Goal: Browse casually: Explore the website without a specific task or goal

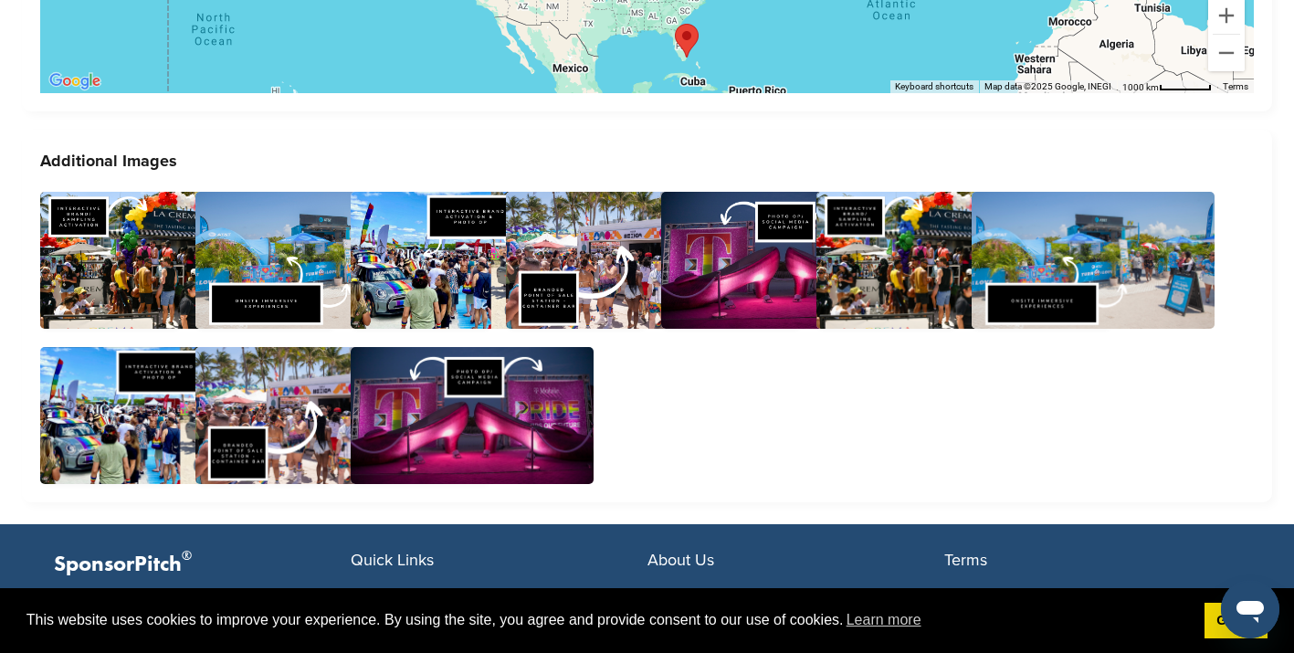
scroll to position [5071, 0]
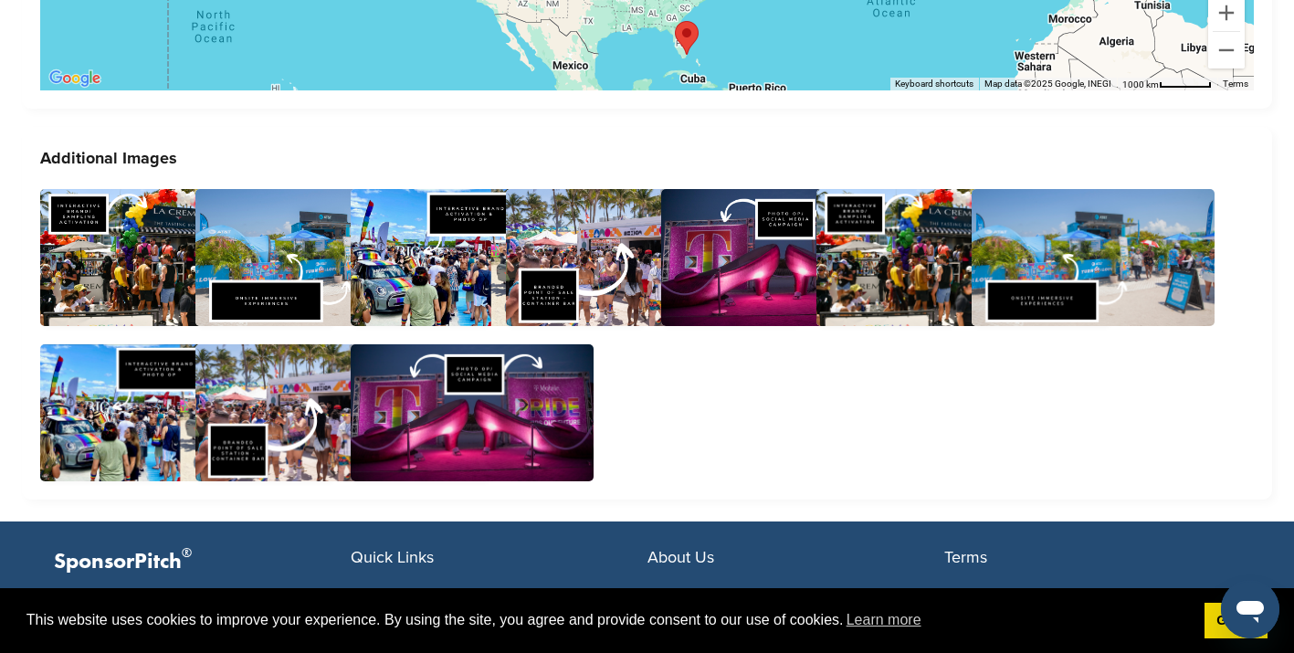
click at [142, 231] on img at bounding box center [162, 257] width 244 height 137
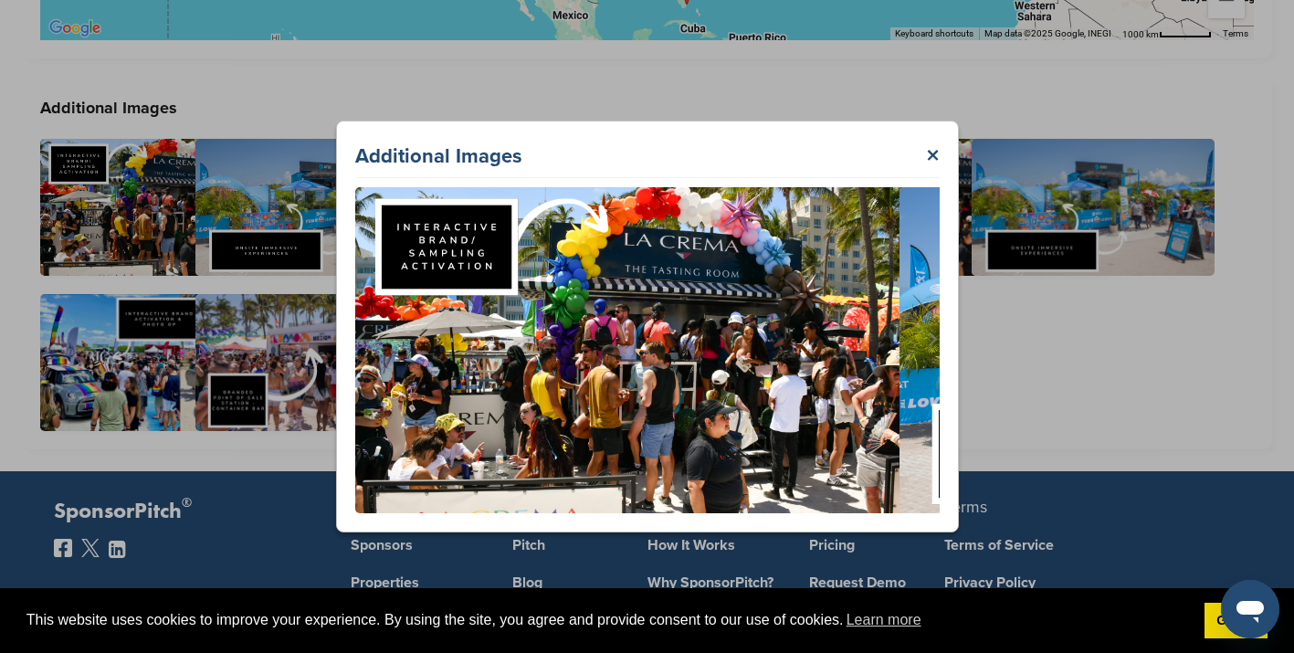
scroll to position [5114, 0]
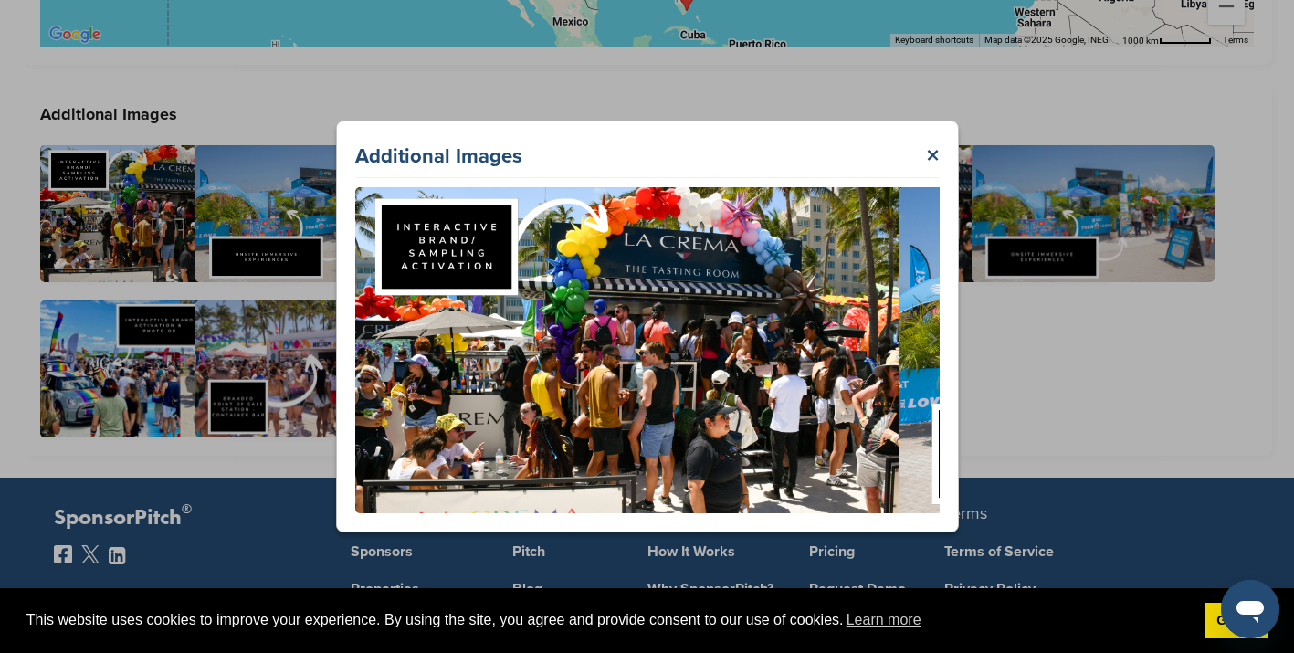
click at [940, 145] on div "Additional Images ×" at bounding box center [647, 326] width 623 height 411
click at [929, 153] on link "×" at bounding box center [933, 156] width 14 height 33
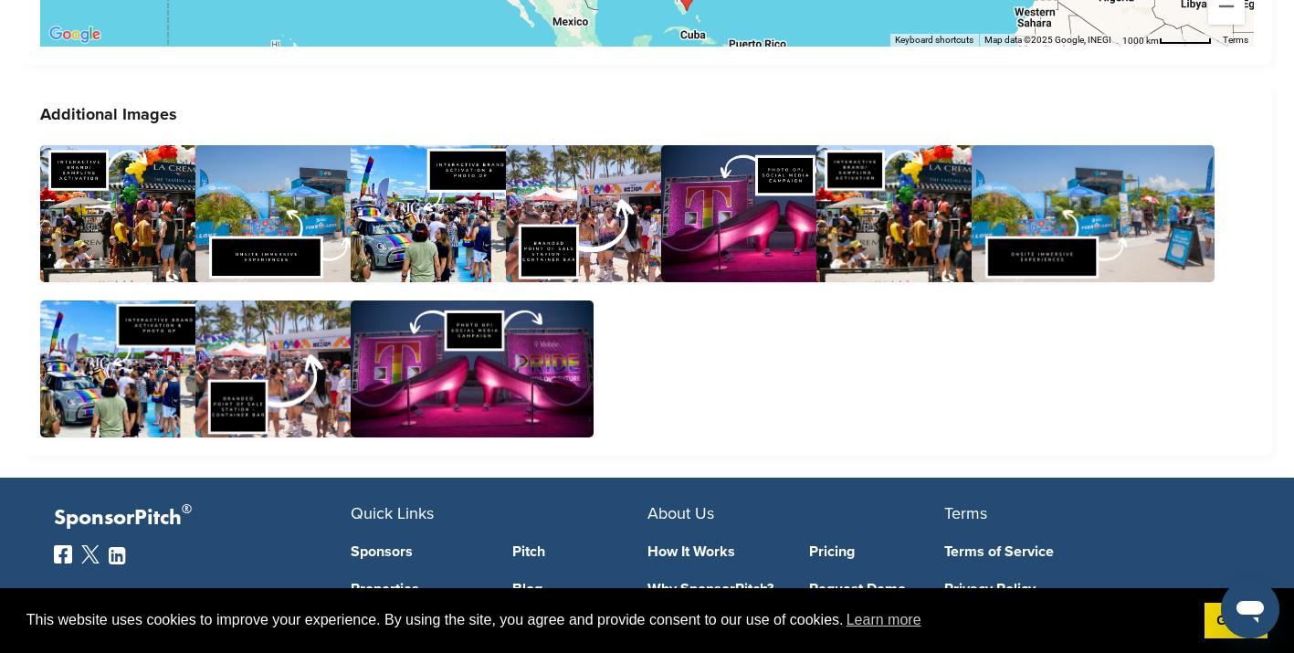
click at [291, 211] on img at bounding box center [317, 213] width 244 height 137
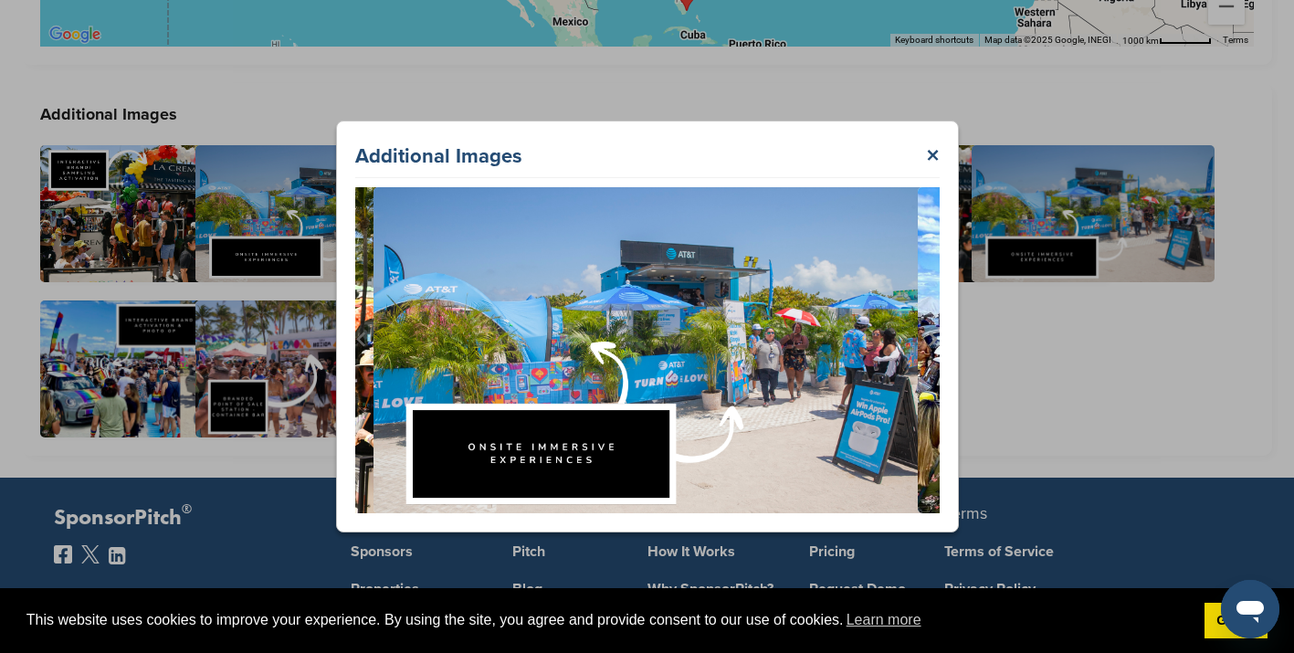
click at [934, 327] on button "Next slide" at bounding box center [933, 340] width 26 height 26
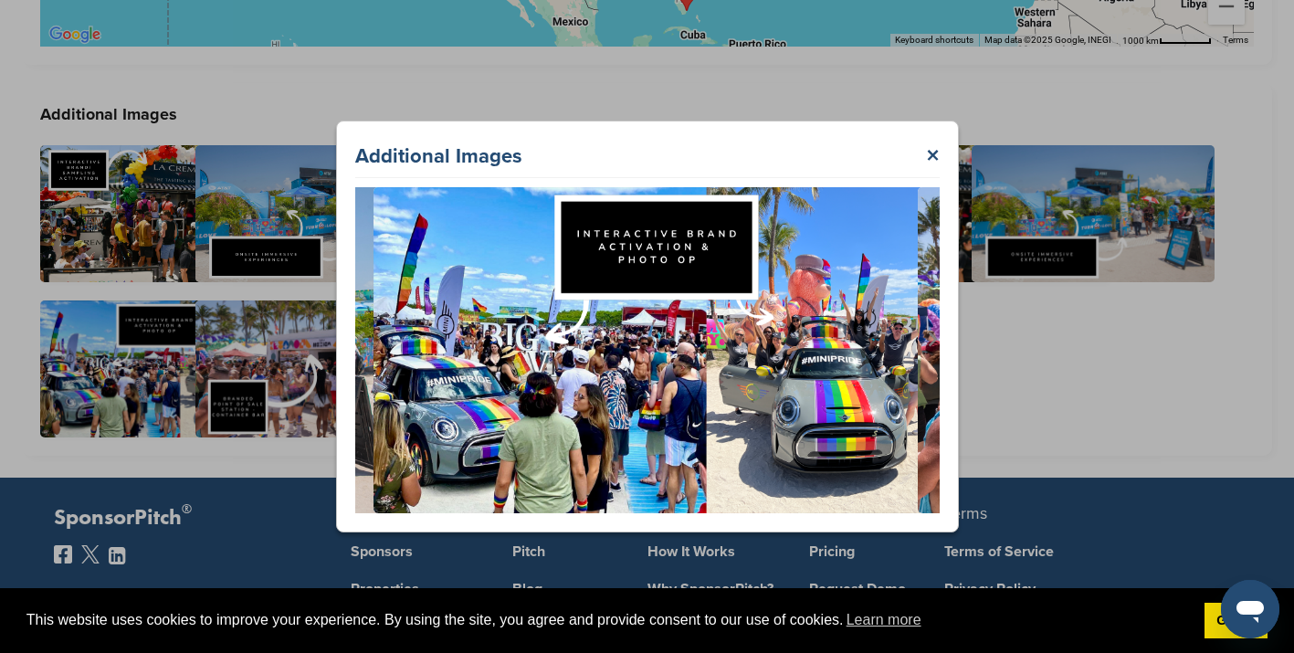
click at [934, 333] on icon "Next slide" at bounding box center [932, 340] width 16 height 16
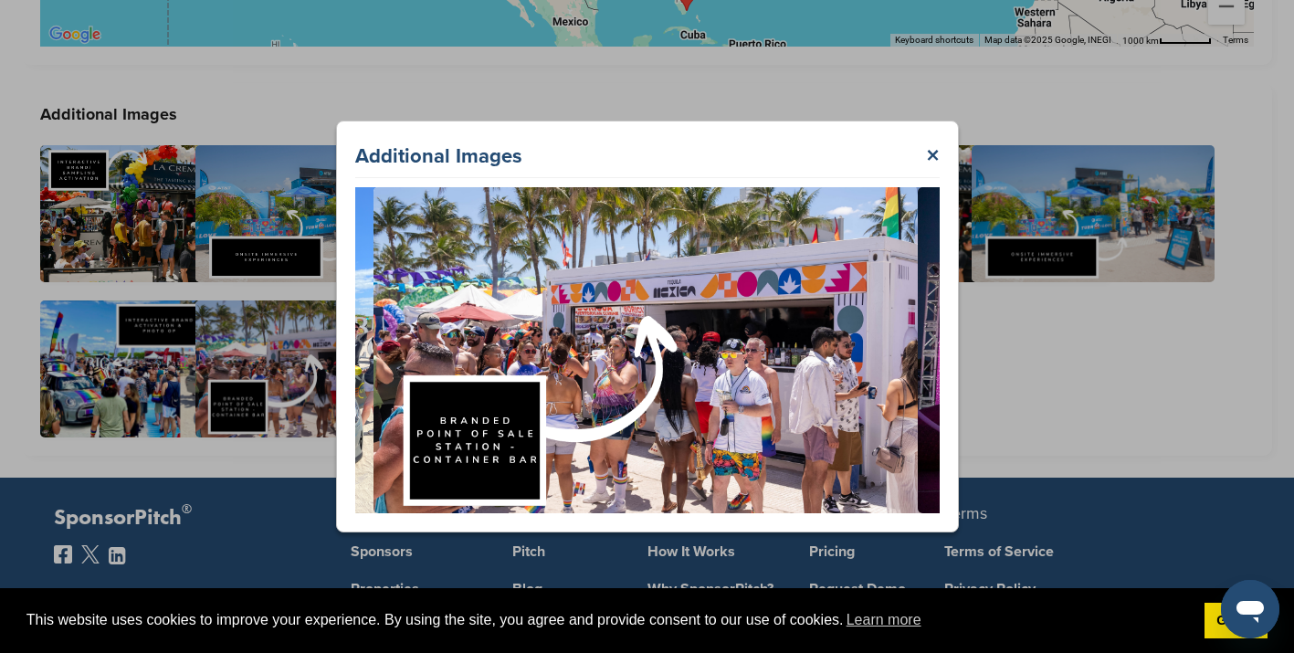
click at [934, 333] on icon "Next slide" at bounding box center [932, 340] width 16 height 16
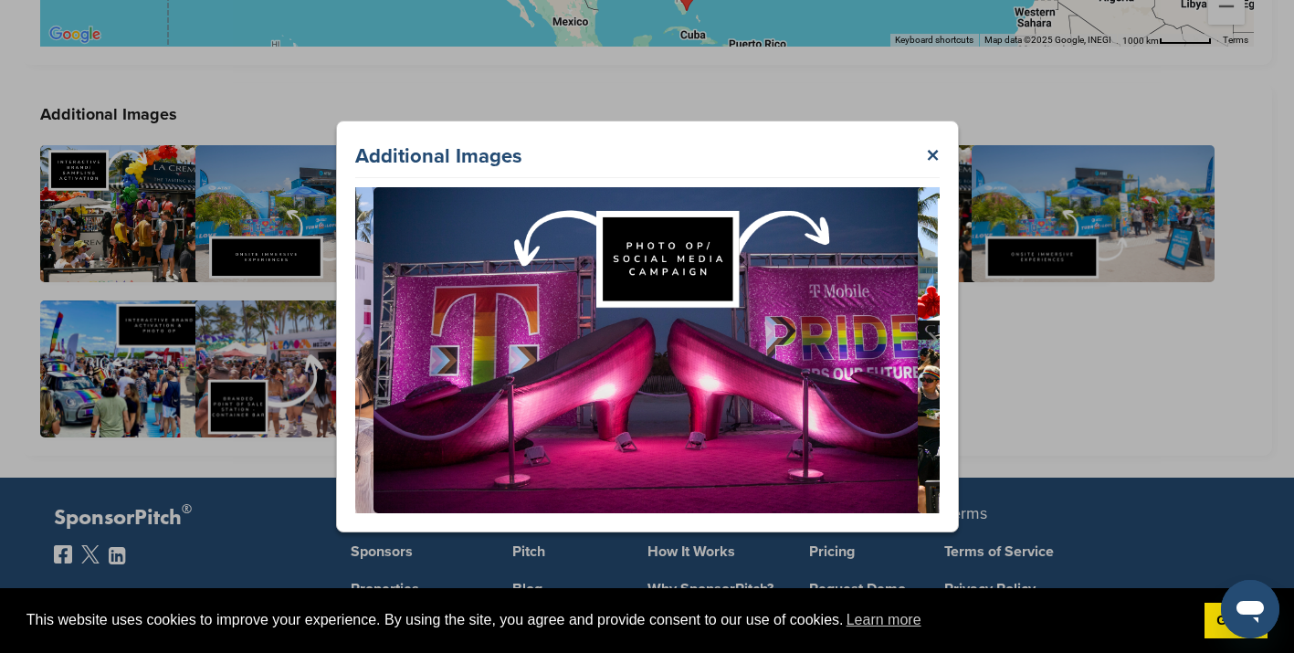
click at [934, 333] on icon "Next slide" at bounding box center [932, 340] width 16 height 16
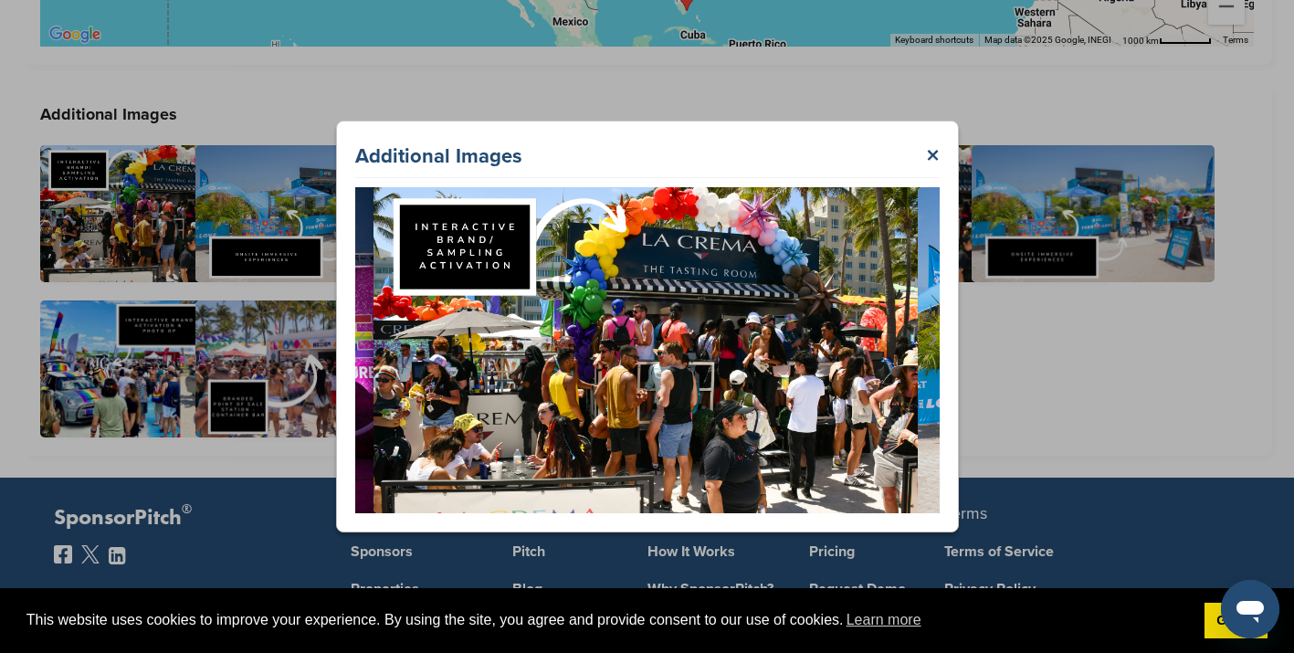
click at [934, 333] on icon "Next slide" at bounding box center [932, 340] width 16 height 16
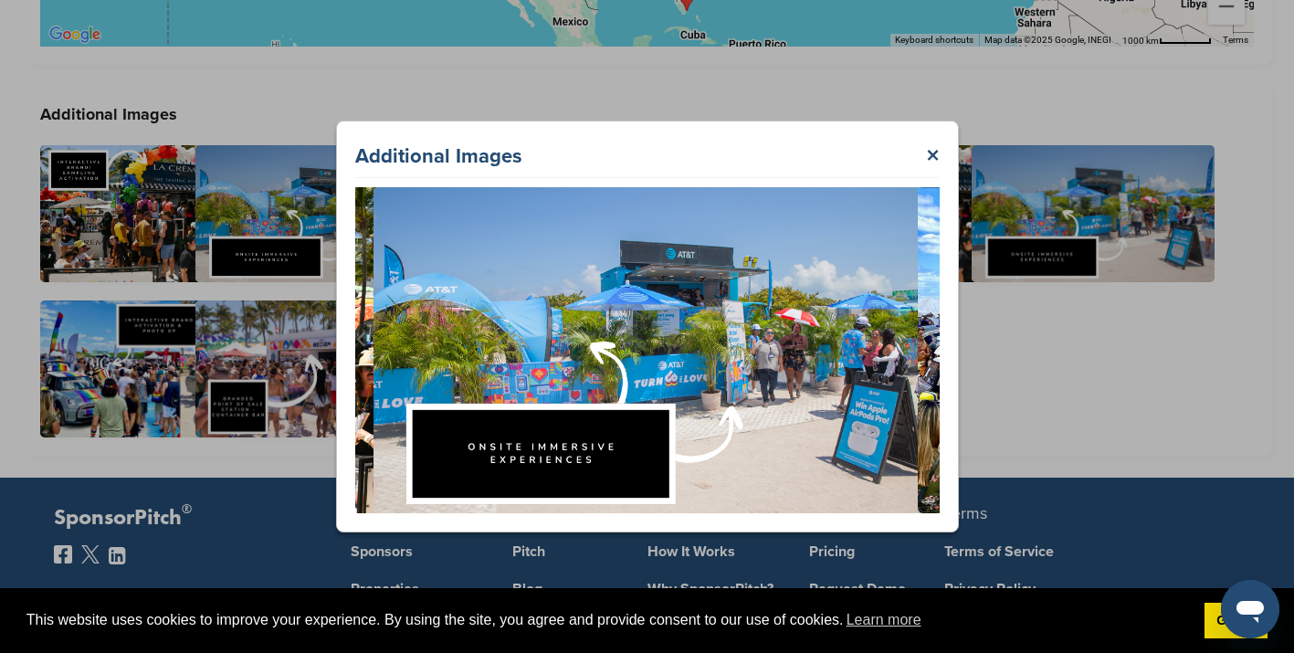
click at [922, 340] on button "Next slide" at bounding box center [933, 340] width 26 height 26
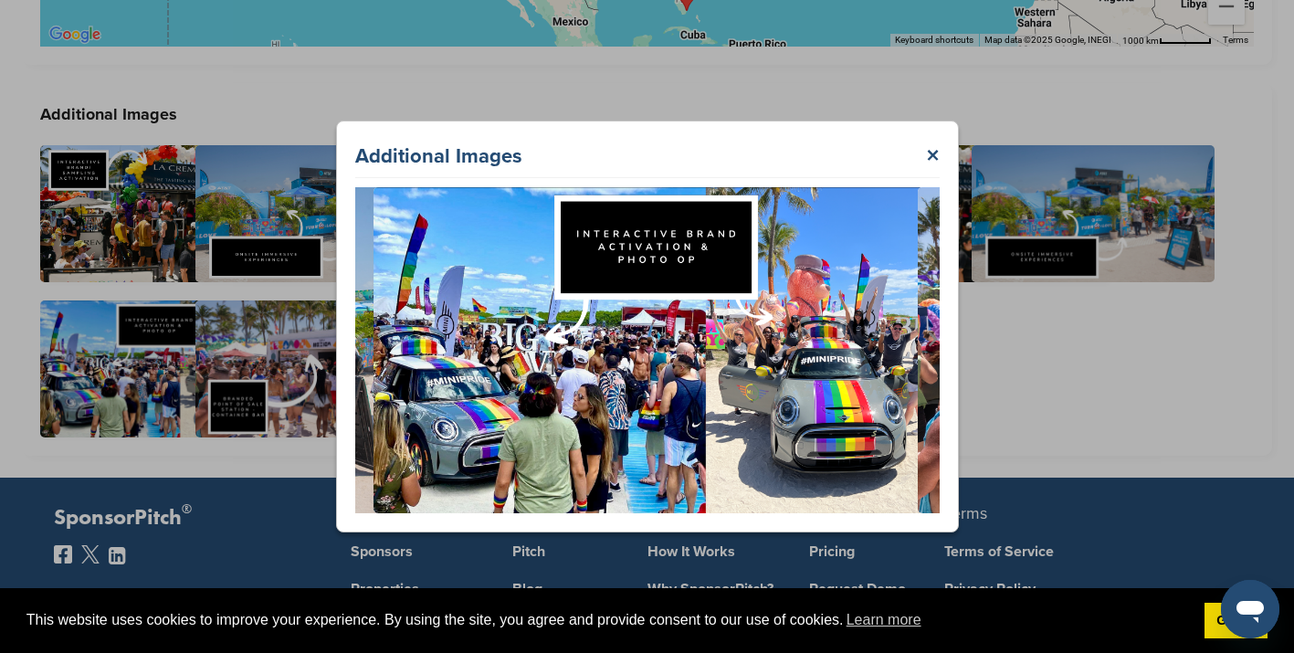
click at [929, 340] on icon "Next slide" at bounding box center [932, 340] width 16 height 16
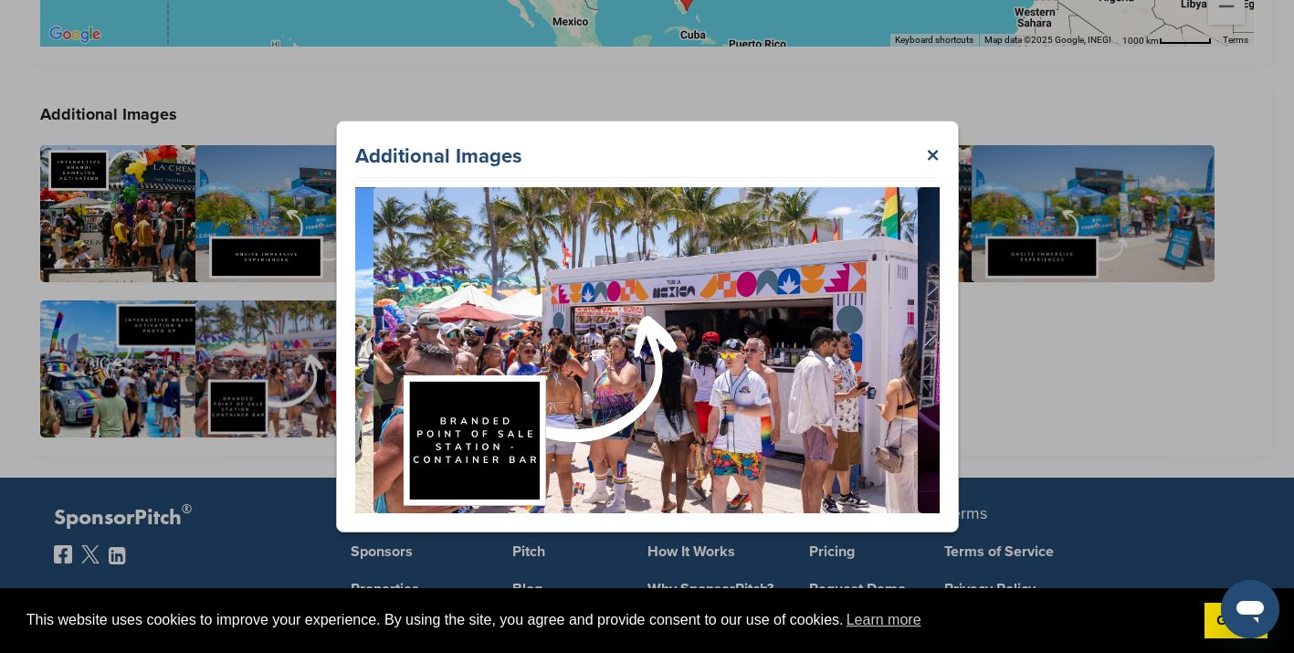
click at [941, 156] on div "Additional Images ×" at bounding box center [647, 326] width 623 height 411
click at [937, 156] on link "×" at bounding box center [933, 156] width 14 height 33
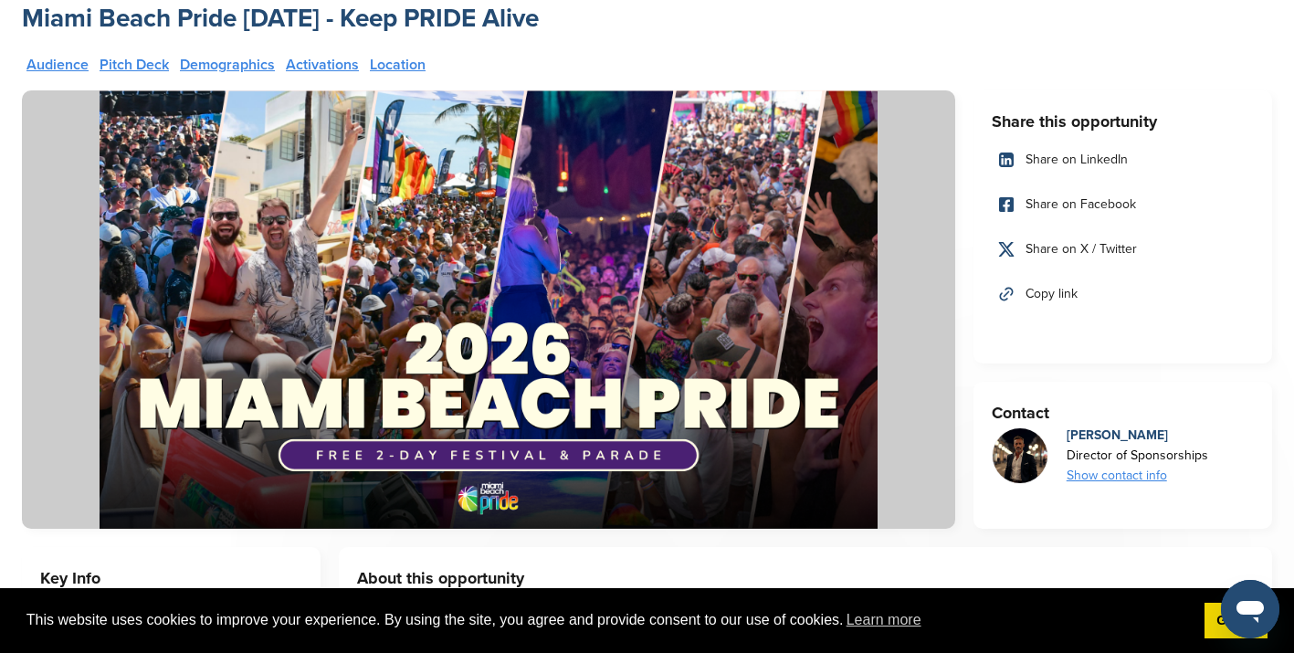
scroll to position [0, 0]
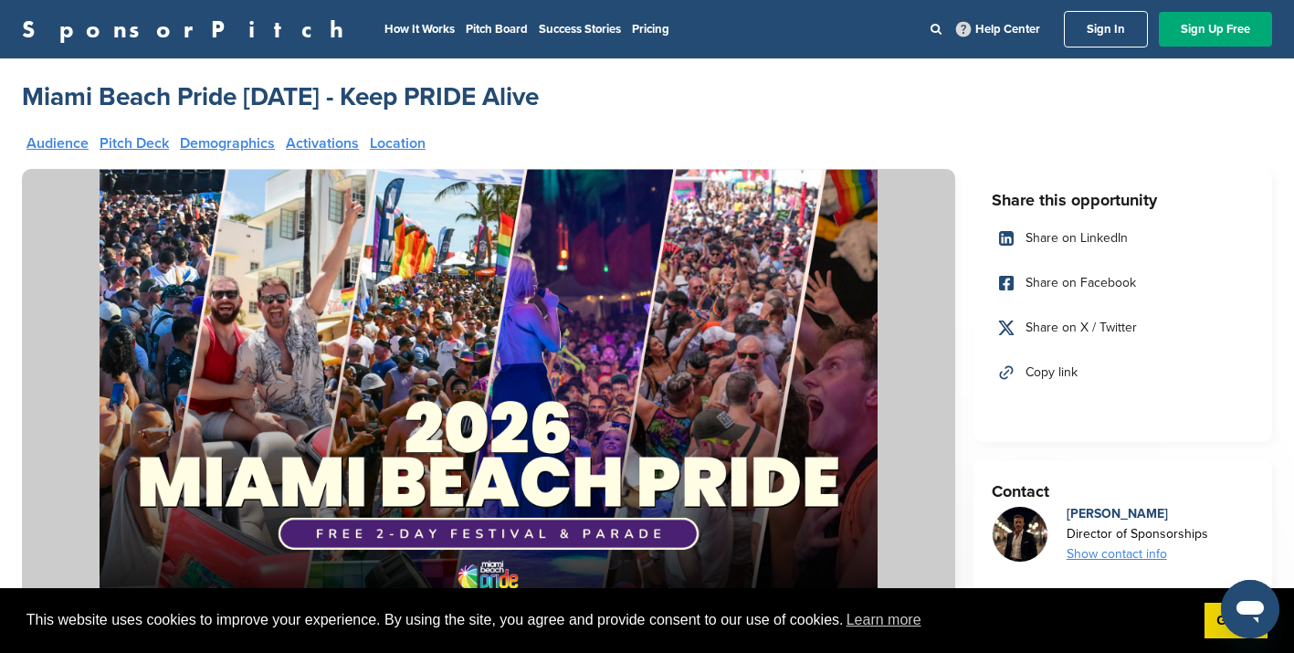
click at [606, 391] on img at bounding box center [489, 388] width 934 height 438
click at [540, 393] on img at bounding box center [489, 388] width 934 height 438
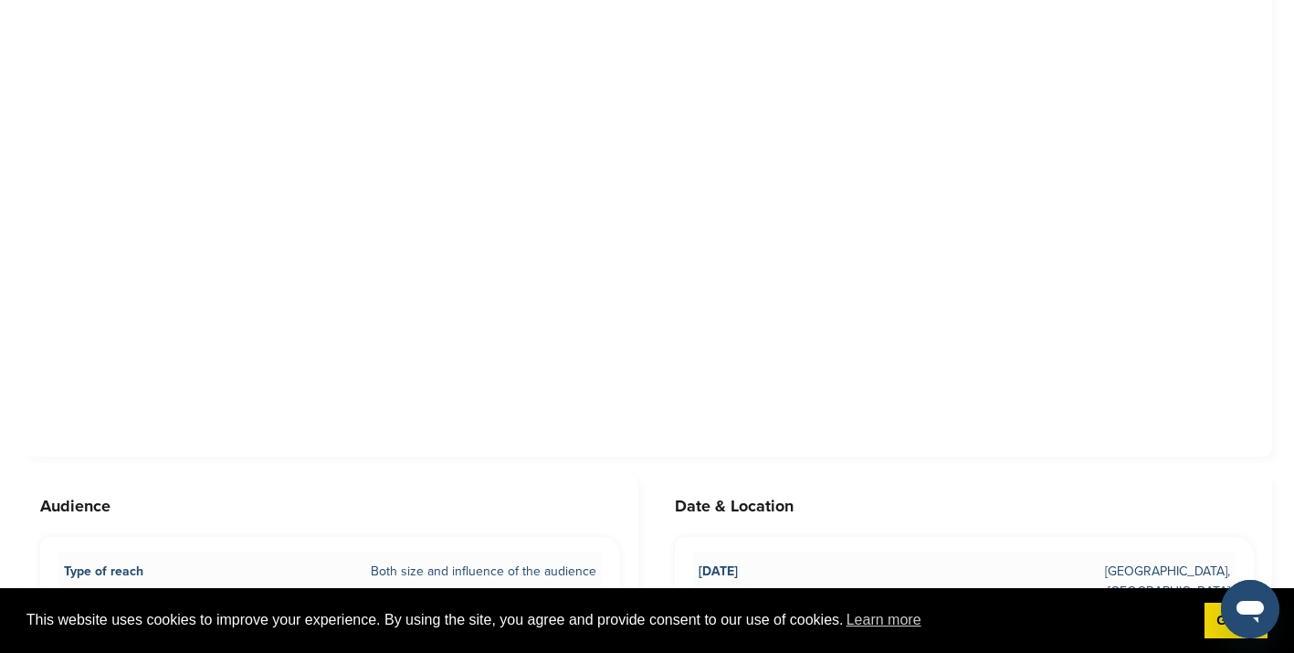
scroll to position [1022, 0]
